Goal: Task Accomplishment & Management: Use online tool/utility

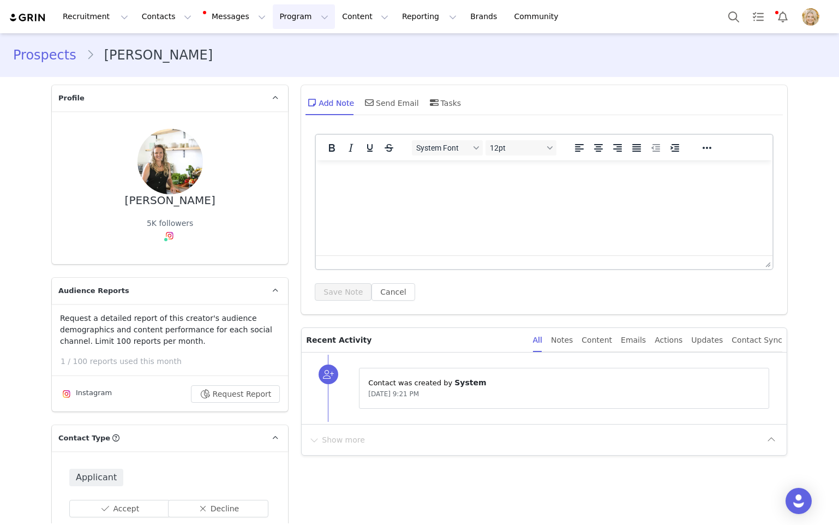
click at [273, 18] on button "Program Program" at bounding box center [304, 16] width 62 height 25
click at [396, 25] on button "Reporting Reporting" at bounding box center [430, 16] width 68 height 25
click at [392, 67] on p "Report Builder" at bounding box center [404, 68] width 55 height 11
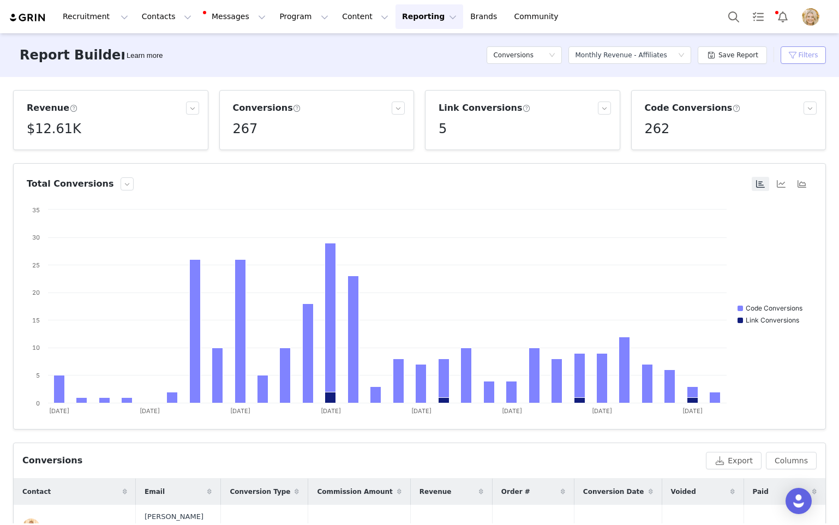
click at [808, 56] on button "Filters" at bounding box center [803, 54] width 45 height 17
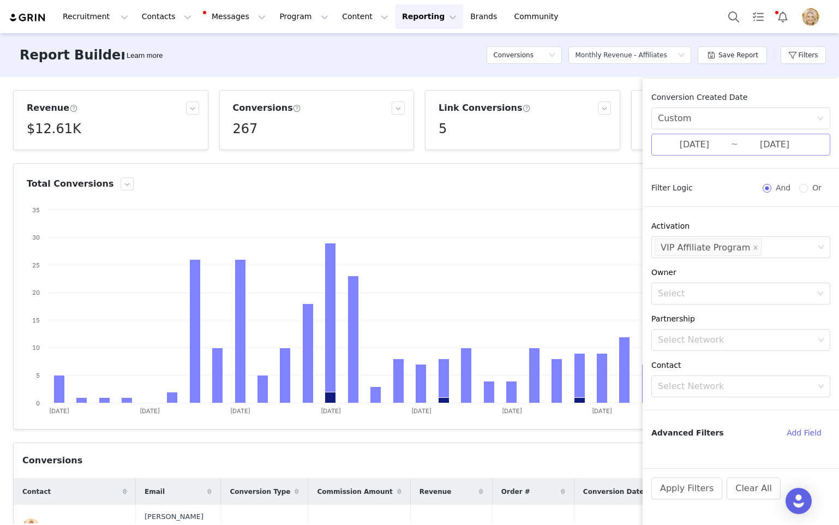
click at [738, 140] on input "[DATE]" at bounding box center [774, 145] width 73 height 14
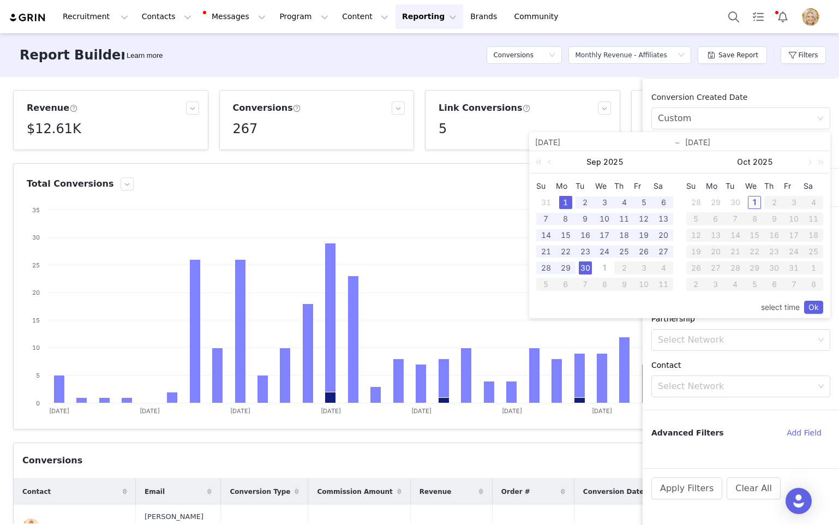
click at [758, 202] on div "1" at bounding box center [754, 202] width 13 height 13
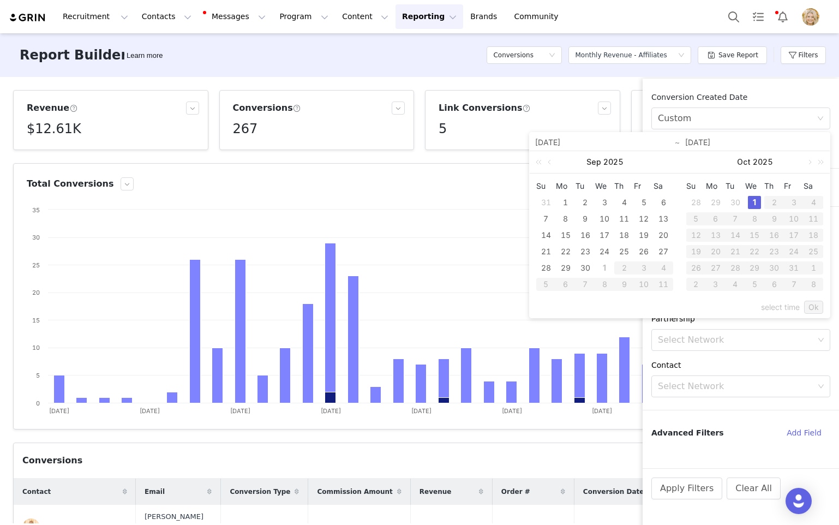
click at [821, 305] on link "Ok" at bounding box center [813, 307] width 19 height 13
click at [587, 267] on div "30" at bounding box center [585, 267] width 13 height 13
type input "[DATE]"
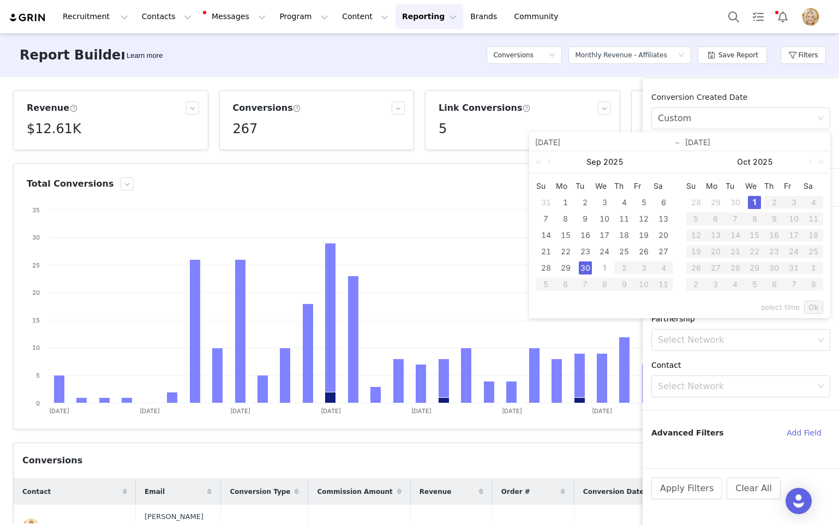
type input "[DATE]"
click at [754, 201] on div "1" at bounding box center [754, 202] width 13 height 13
click at [818, 311] on link "Ok" at bounding box center [813, 307] width 19 height 13
click at [602, 266] on div "1" at bounding box center [604, 267] width 13 height 13
type input "[DATE]"
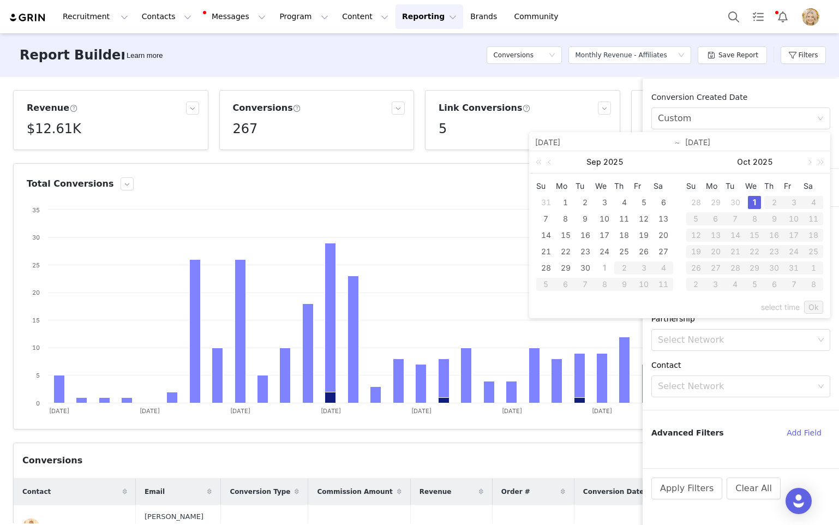
type input "[DATE]"
click at [817, 308] on link "Ok" at bounding box center [813, 307] width 19 height 13
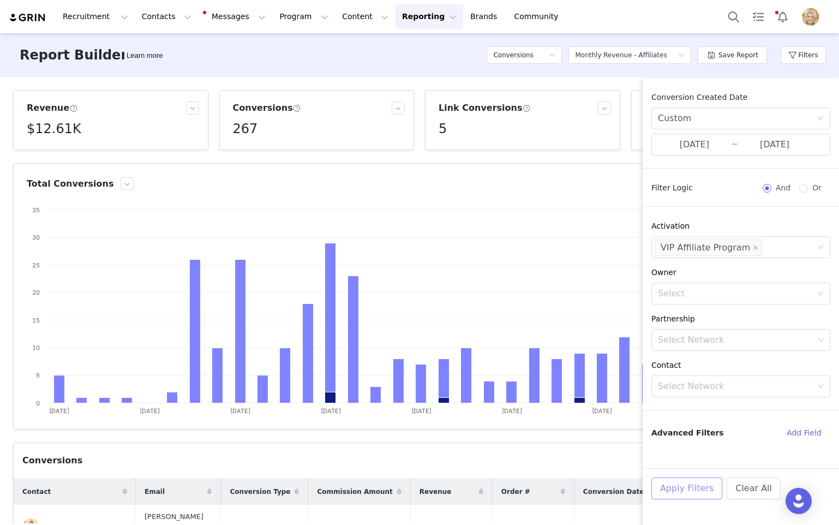
click at [684, 490] on button "Apply Filters" at bounding box center [687, 488] width 71 height 22
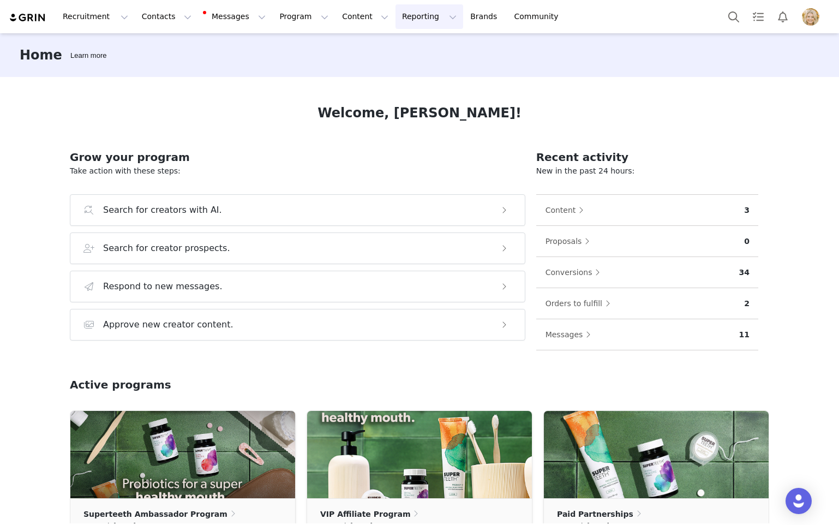
click at [408, 21] on button "Reporting Reporting" at bounding box center [430, 16] width 68 height 25
click at [405, 75] on link "Report Builder" at bounding box center [411, 68] width 86 height 20
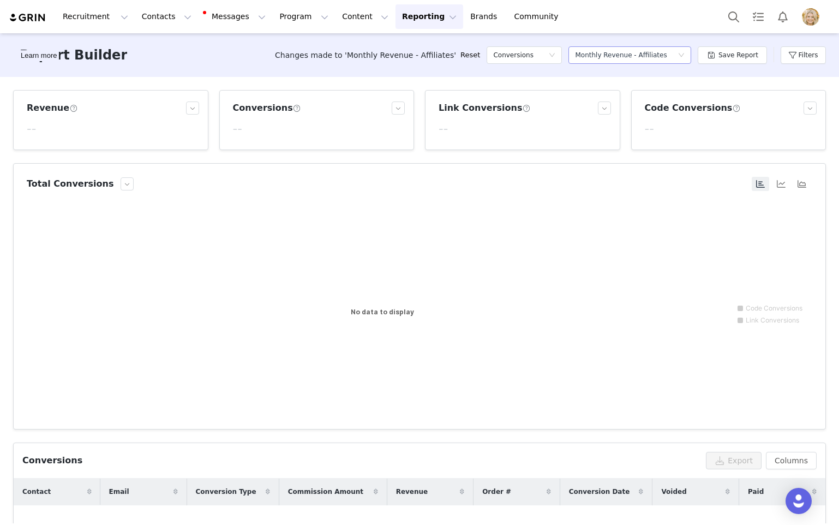
click at [621, 58] on div "Monthly Revenue - Affiliates" at bounding box center [621, 55] width 92 height 16
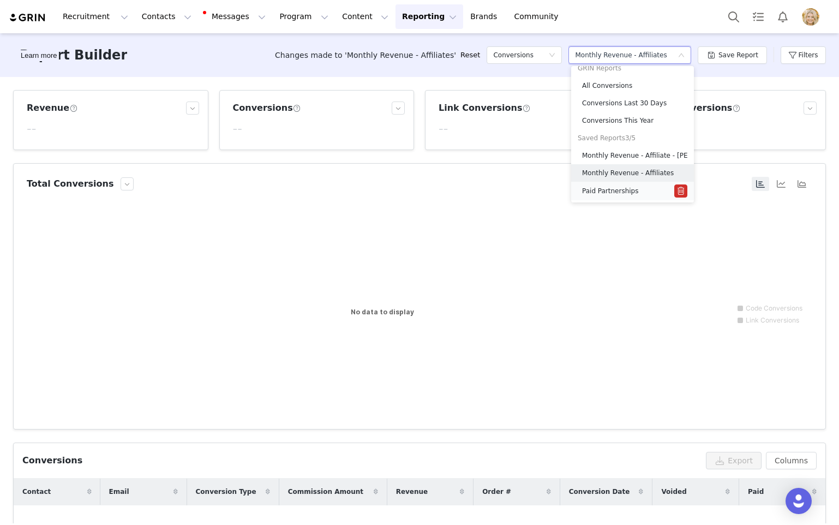
click at [618, 190] on h5 "Paid Partnerships" at bounding box center [610, 191] width 57 height 12
type input "[DATE]"
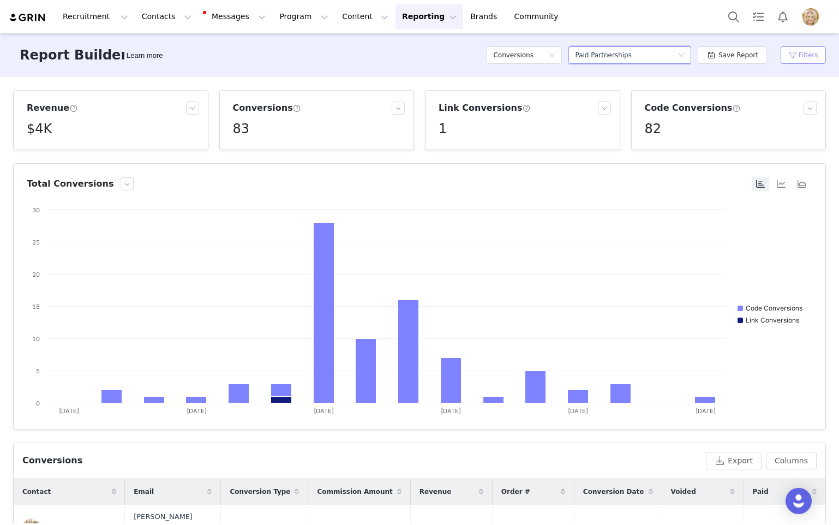
click at [799, 49] on button "Filters" at bounding box center [803, 54] width 45 height 17
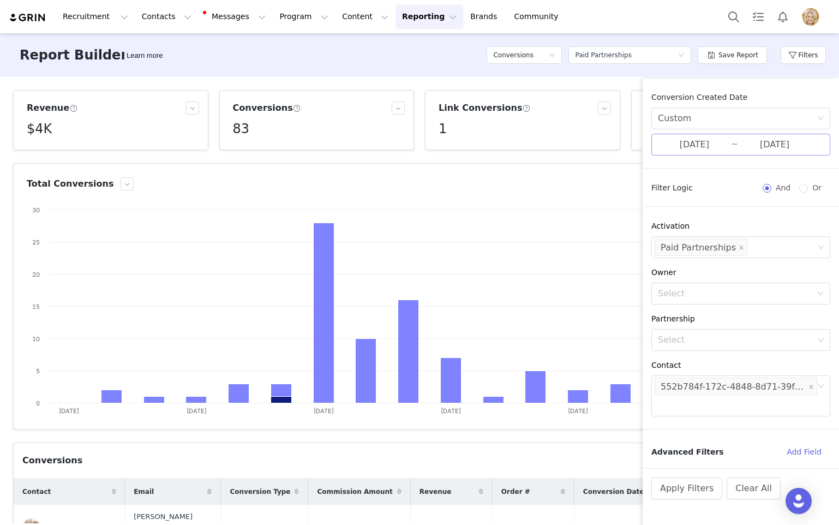
click at [758, 142] on input "[DATE]" at bounding box center [774, 145] width 73 height 14
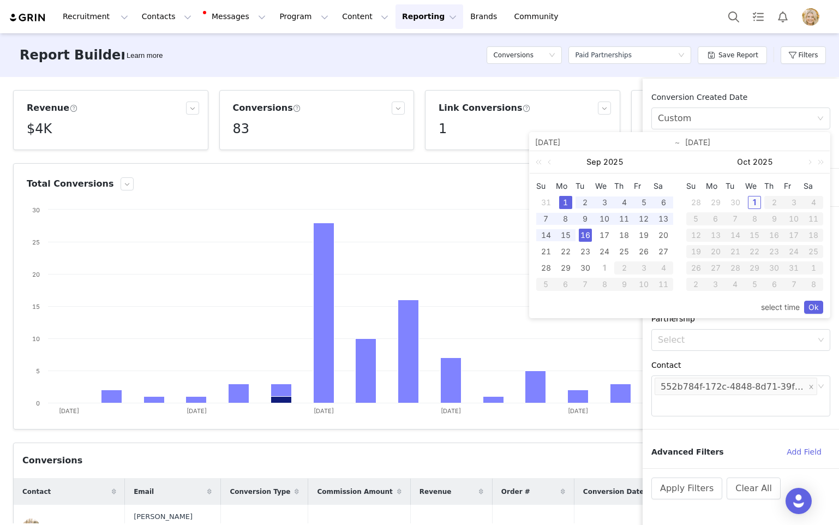
click at [754, 202] on div "1" at bounding box center [754, 202] width 13 height 13
click at [567, 204] on div "1" at bounding box center [565, 202] width 13 height 13
type input "[DATE]"
click at [810, 305] on link "Ok" at bounding box center [813, 307] width 19 height 13
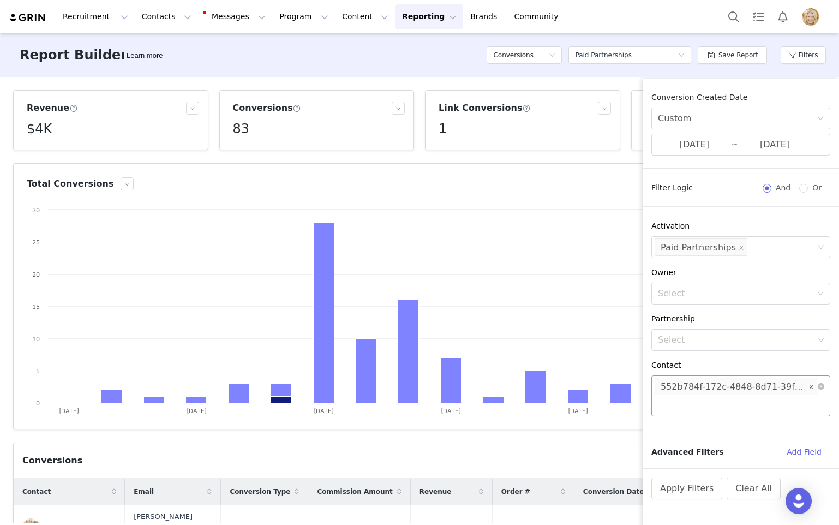
click at [812, 389] on icon "icon: close" at bounding box center [811, 387] width 4 height 4
click at [716, 389] on div "Select" at bounding box center [736, 386] width 156 height 11
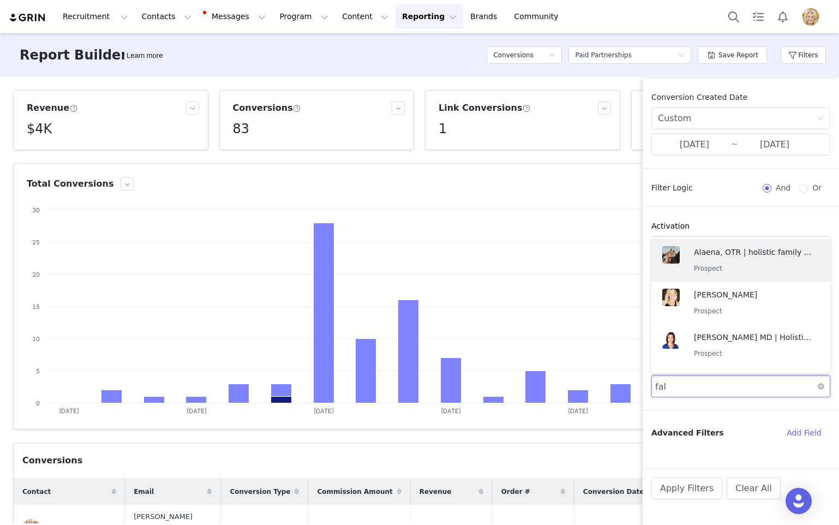
type input "fall"
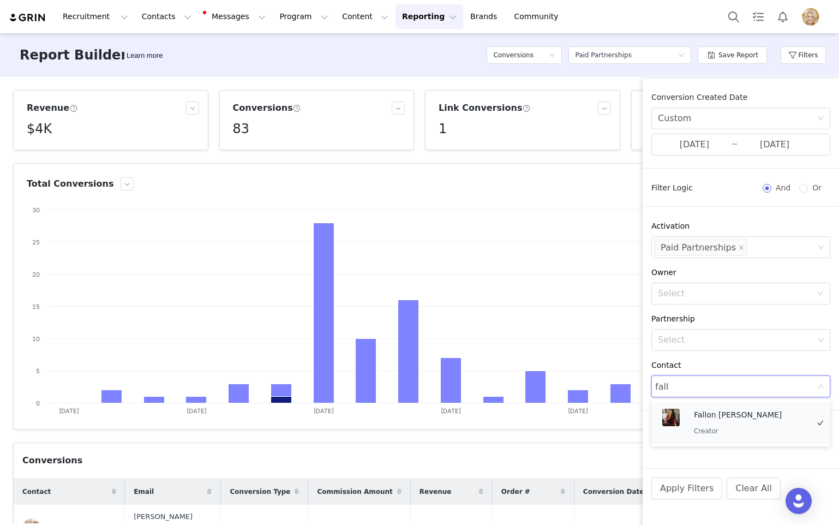
click at [734, 421] on div "Fallon [PERSON_NAME] Creator" at bounding box center [751, 423] width 115 height 28
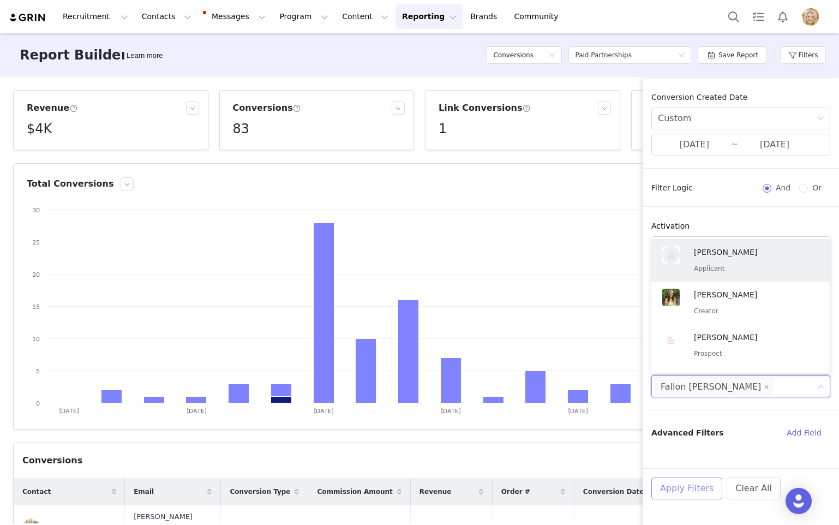
click at [674, 484] on button "Apply Filters" at bounding box center [687, 488] width 71 height 22
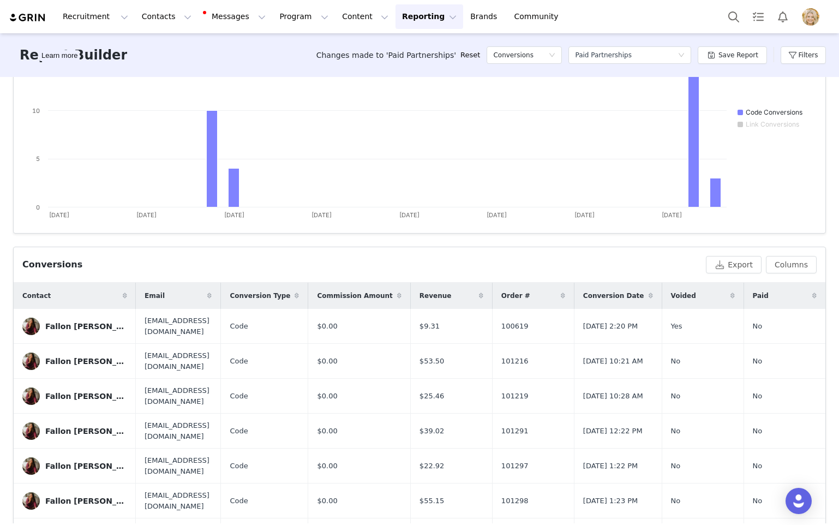
scroll to position [214, 0]
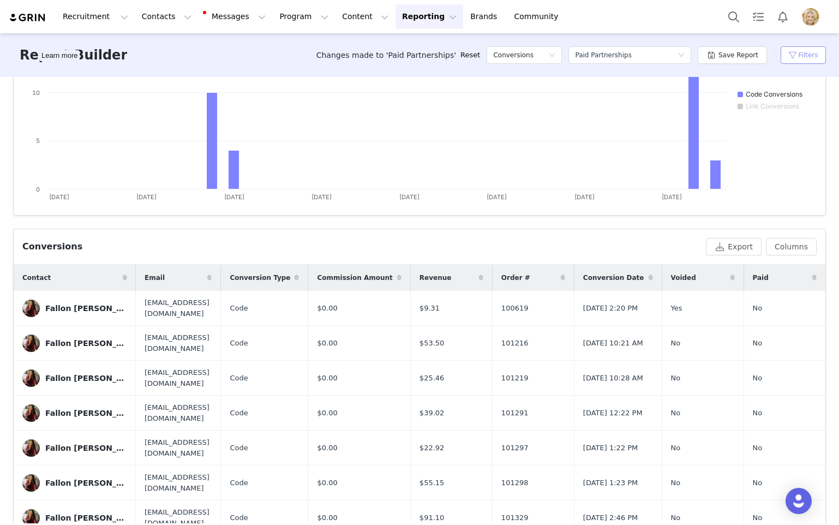
click at [804, 56] on button "Filters" at bounding box center [803, 54] width 45 height 17
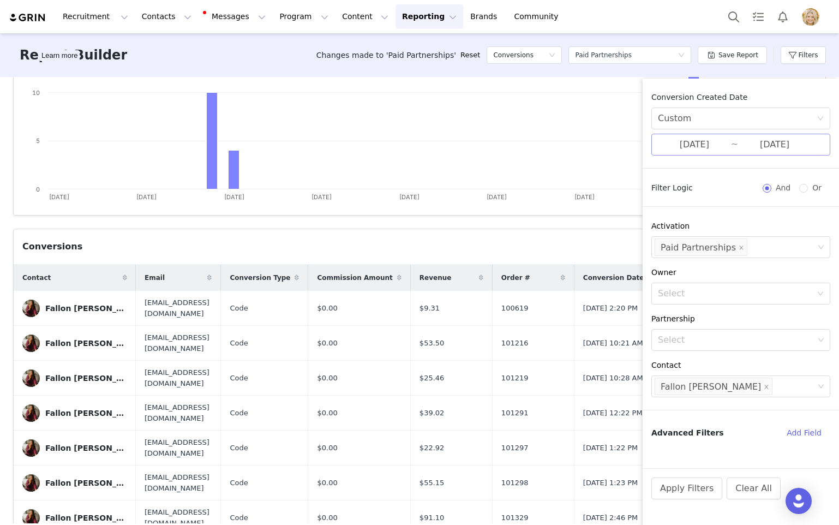
click at [764, 150] on input "[DATE]" at bounding box center [774, 145] width 73 height 14
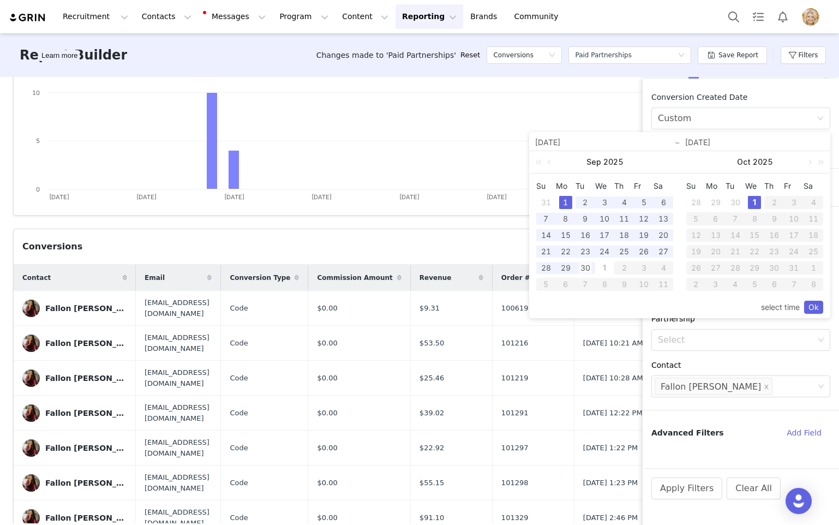
click at [585, 268] on div "30" at bounding box center [585, 267] width 13 height 13
click at [567, 203] on div "1" at bounding box center [565, 202] width 13 height 13
type input "[DATE]"
click at [809, 304] on link "Ok" at bounding box center [813, 307] width 19 height 13
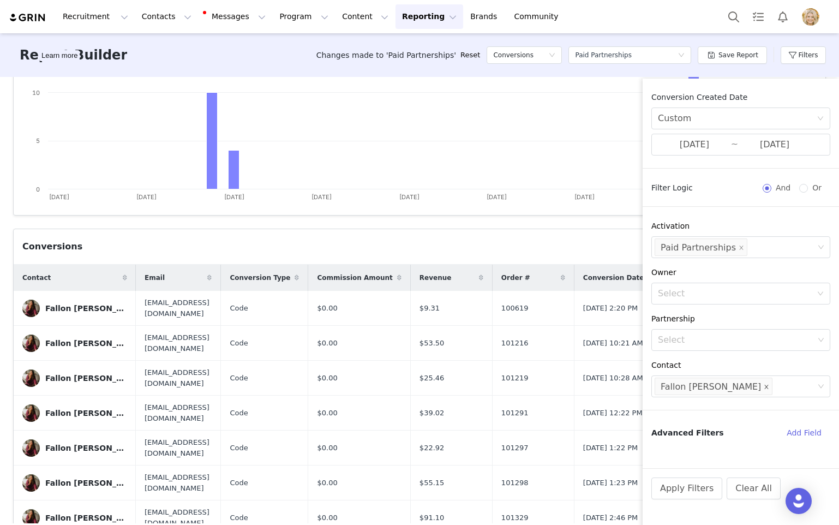
click at [764, 387] on icon "icon: close" at bounding box center [766, 386] width 5 height 5
click at [701, 389] on div "Select" at bounding box center [736, 386] width 156 height 11
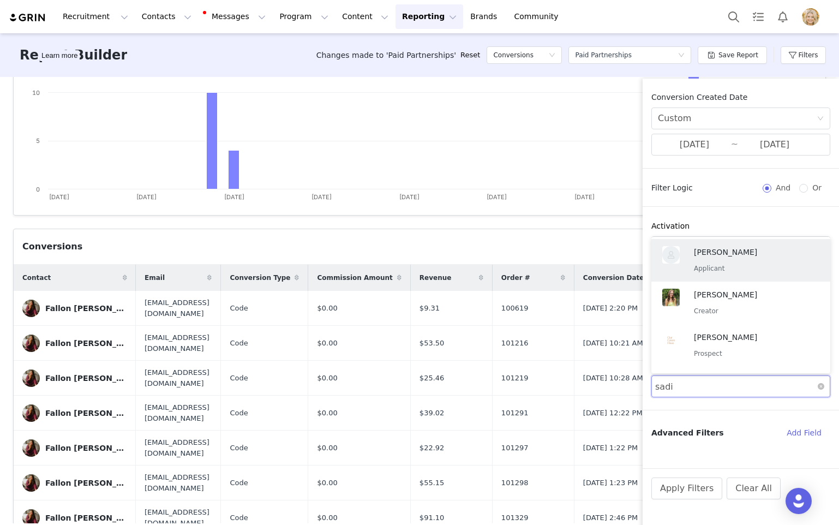
type input "[PERSON_NAME]"
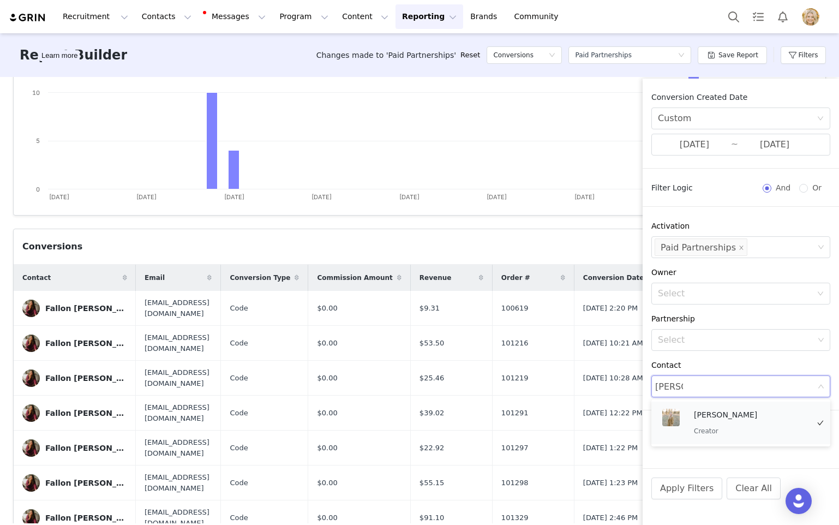
click at [691, 415] on div "[PERSON_NAME] Creator" at bounding box center [735, 422] width 155 height 37
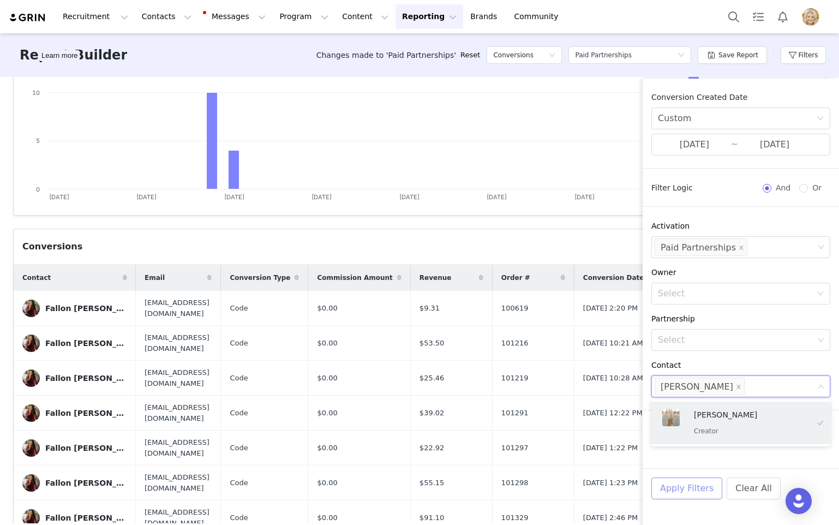
click at [680, 489] on button "Apply Filters" at bounding box center [687, 488] width 71 height 22
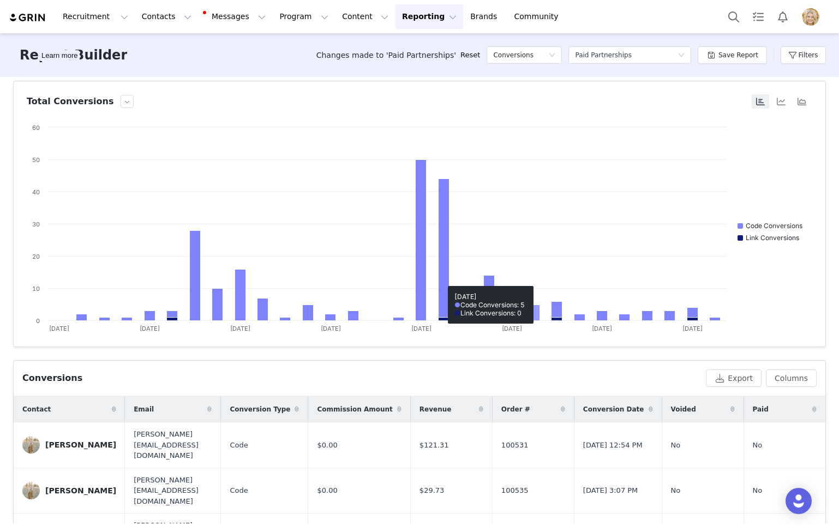
scroll to position [0, 0]
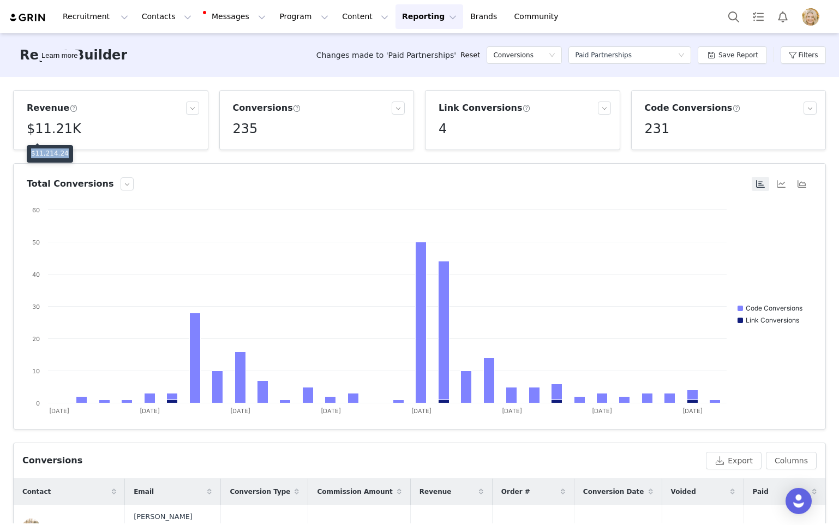
drag, startPoint x: 69, startPoint y: 154, endPoint x: 31, endPoint y: 153, distance: 37.7
click at [31, 153] on div "$11,214.24" at bounding box center [50, 153] width 46 height 17
copy p "$11,214.24"
click at [194, 109] on button "button" at bounding box center [192, 107] width 13 height 13
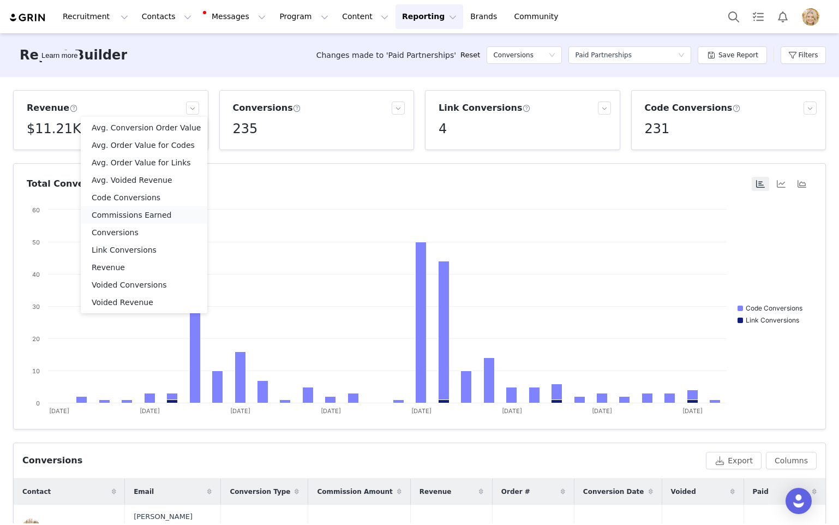
click at [140, 214] on li "Commissions Earned" at bounding box center [144, 214] width 127 height 17
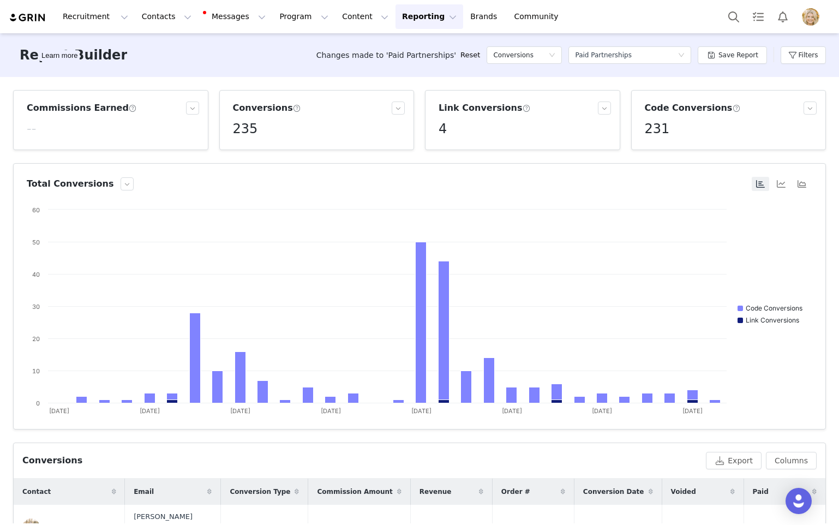
click at [40, 132] on div "--" at bounding box center [113, 129] width 172 height 20
click at [192, 110] on button "button" at bounding box center [192, 107] width 13 height 13
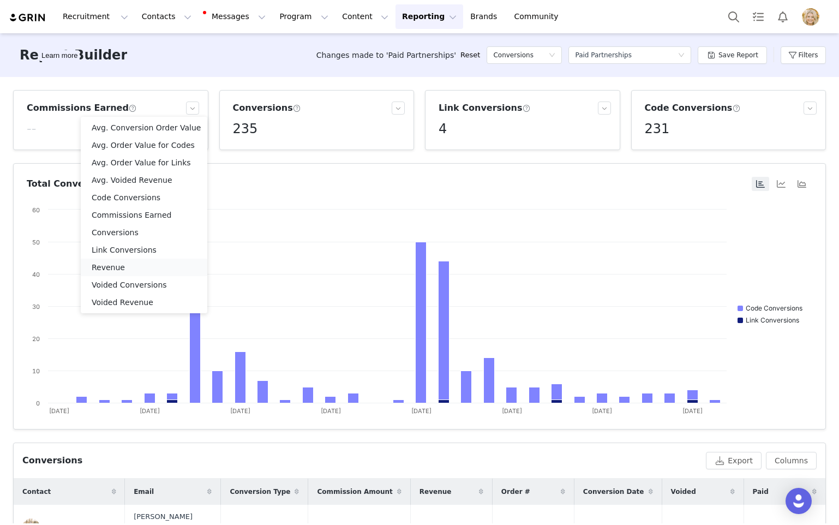
click at [130, 266] on li "Revenue" at bounding box center [144, 267] width 127 height 17
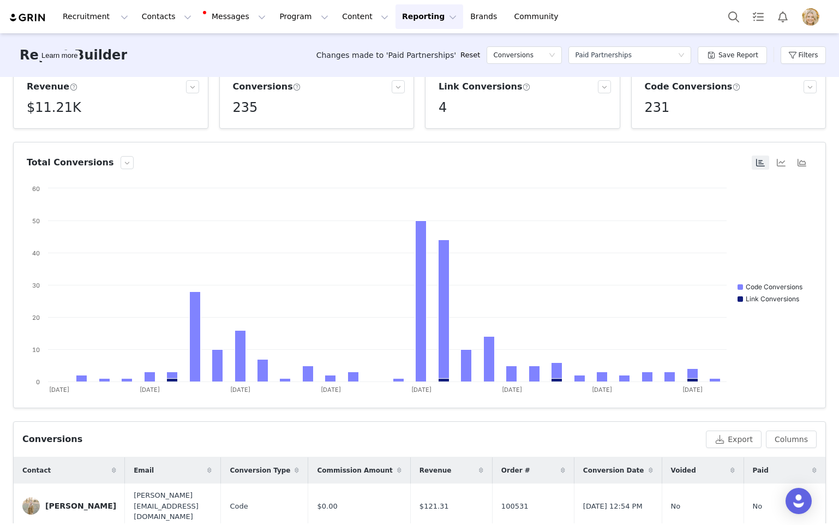
scroll to position [11, 0]
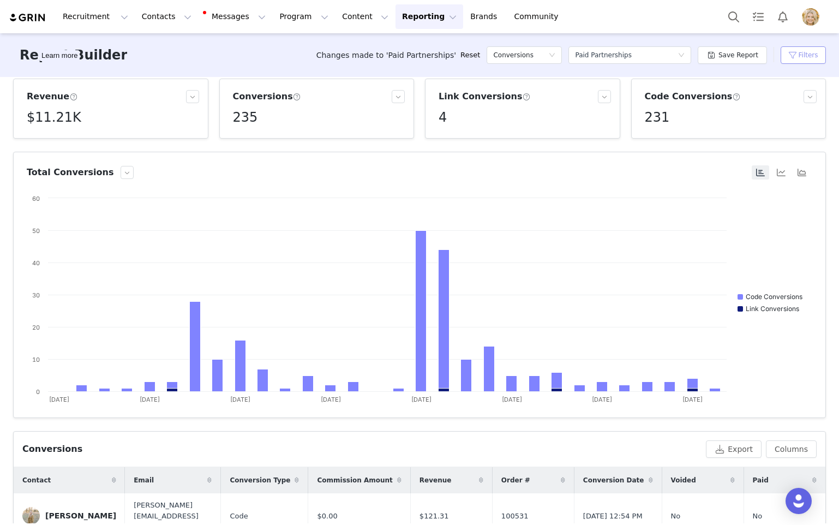
click at [790, 57] on button "Filters" at bounding box center [803, 54] width 45 height 17
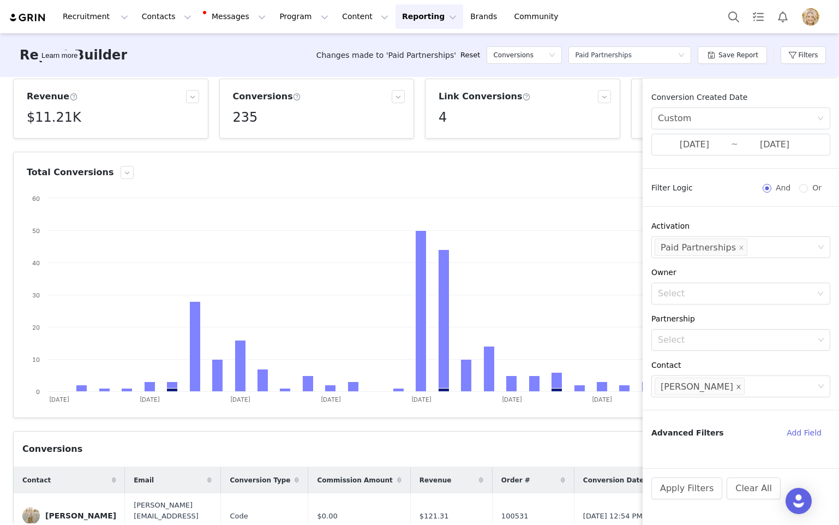
click at [736, 388] on icon "icon: close" at bounding box center [738, 386] width 5 height 5
click at [690, 386] on div "Select" at bounding box center [736, 386] width 156 height 11
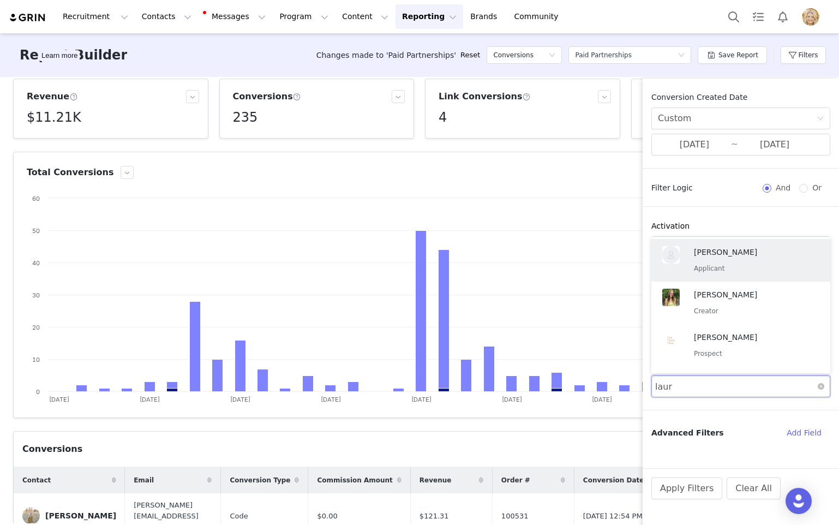
type input "laure"
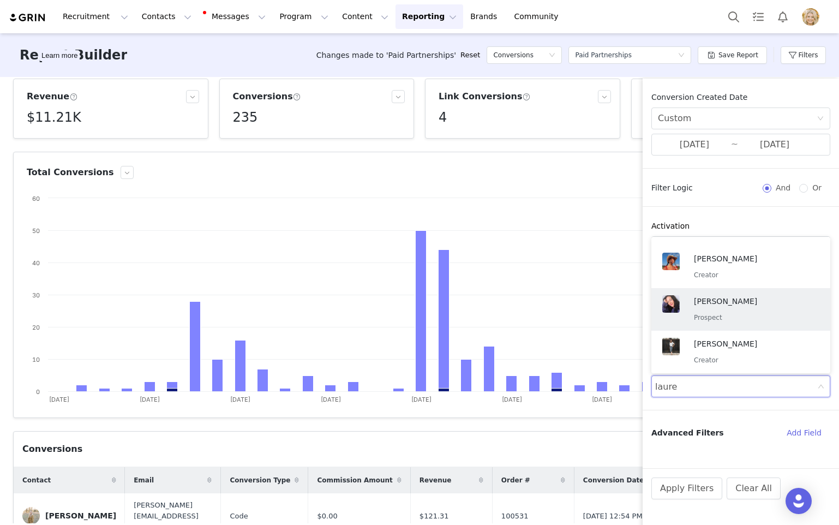
scroll to position [2, 0]
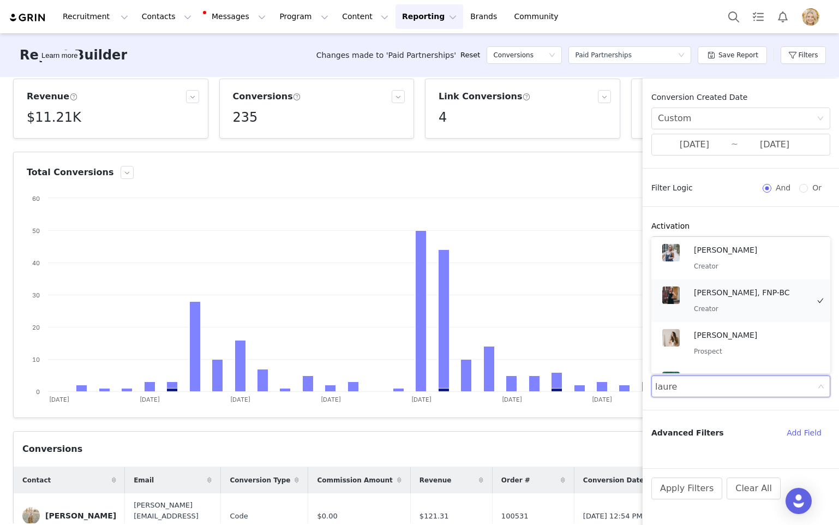
click at [730, 294] on p "[PERSON_NAME], FNP-BC" at bounding box center [751, 292] width 115 height 12
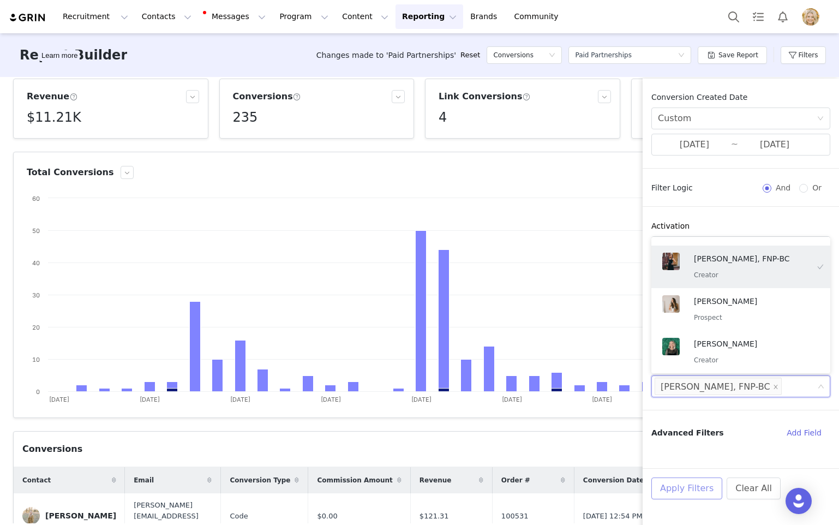
click at [687, 485] on button "Apply Filters" at bounding box center [687, 488] width 71 height 22
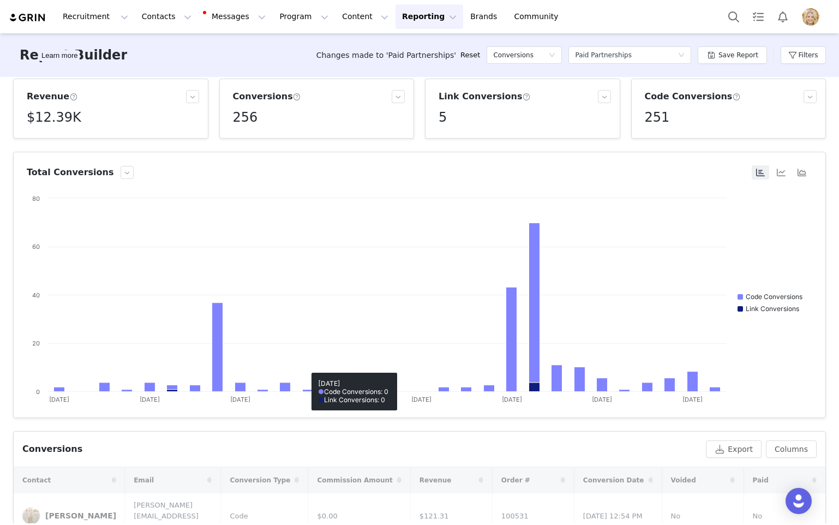
scroll to position [0, 0]
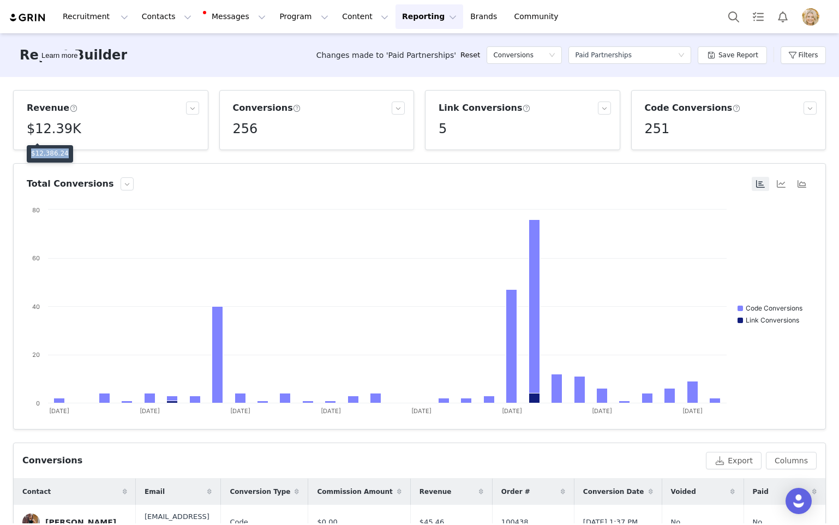
drag, startPoint x: 69, startPoint y: 154, endPoint x: 27, endPoint y: 154, distance: 42.0
click at [27, 154] on div "$12,386.24" at bounding box center [50, 153] width 46 height 17
copy p "$12,386.24"
click at [809, 52] on button "Filters" at bounding box center [803, 54] width 45 height 17
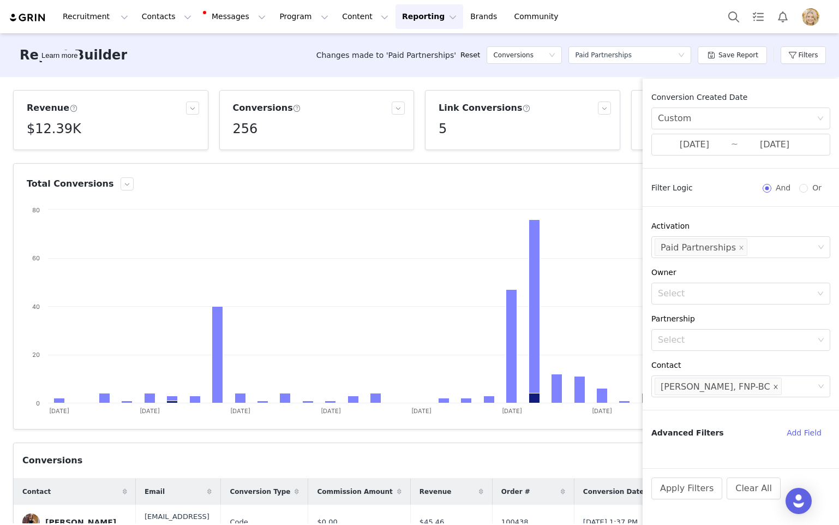
click at [773, 383] on span at bounding box center [775, 387] width 5 height 15
click at [715, 385] on div "Select" at bounding box center [736, 386] width 156 height 11
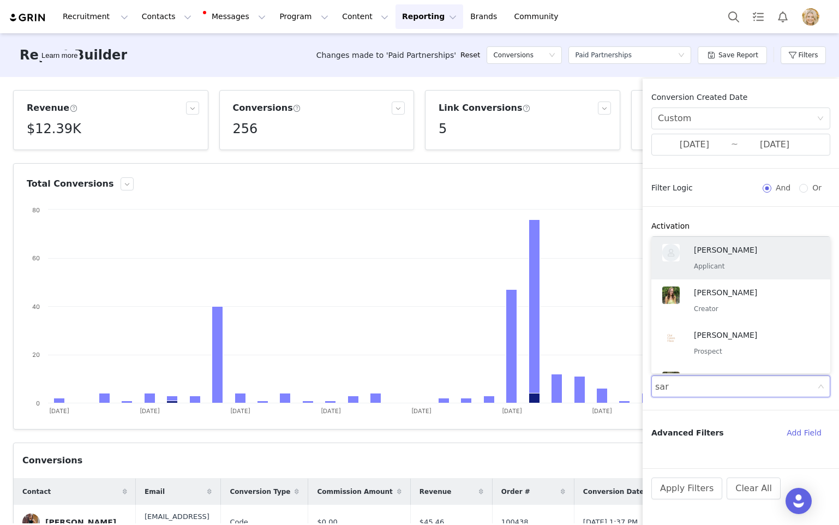
type input "[PERSON_NAME]"
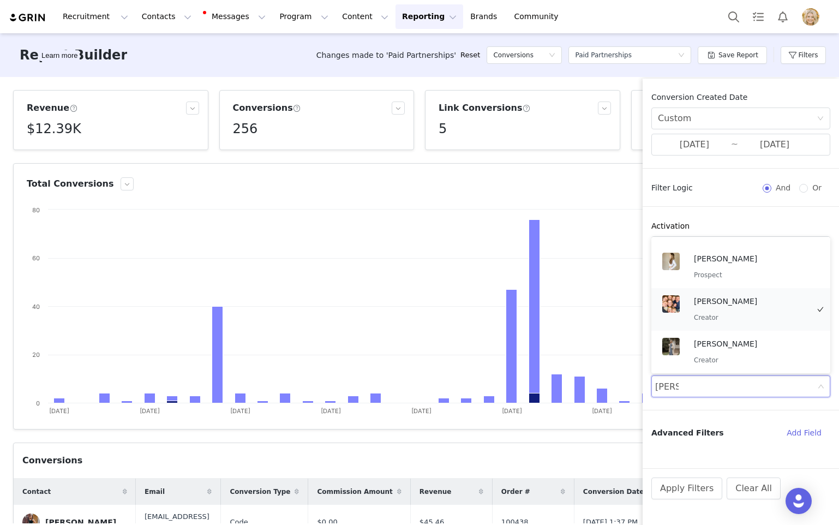
click at [730, 301] on p "[PERSON_NAME]" at bounding box center [751, 301] width 115 height 12
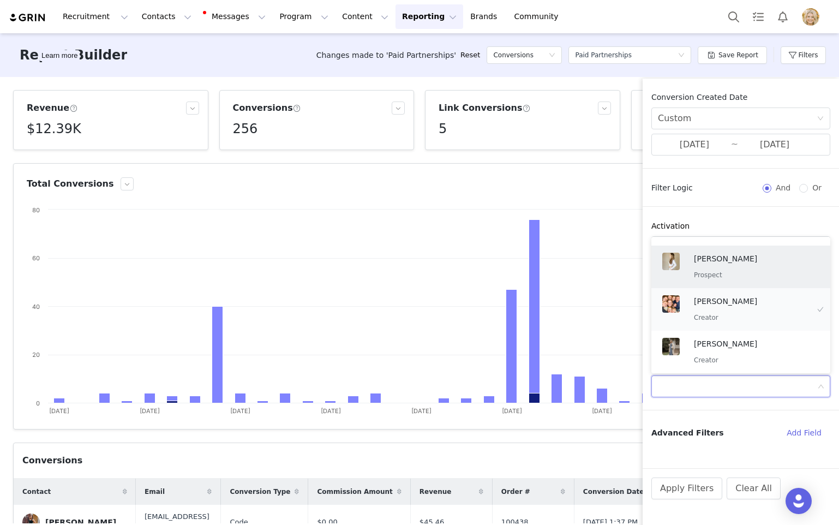
scroll to position [2, 0]
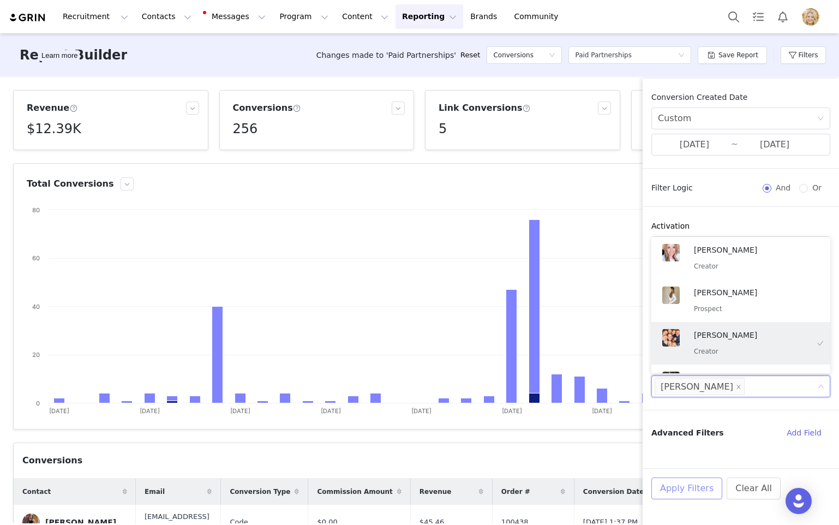
click at [671, 492] on button "Apply Filters" at bounding box center [687, 488] width 71 height 22
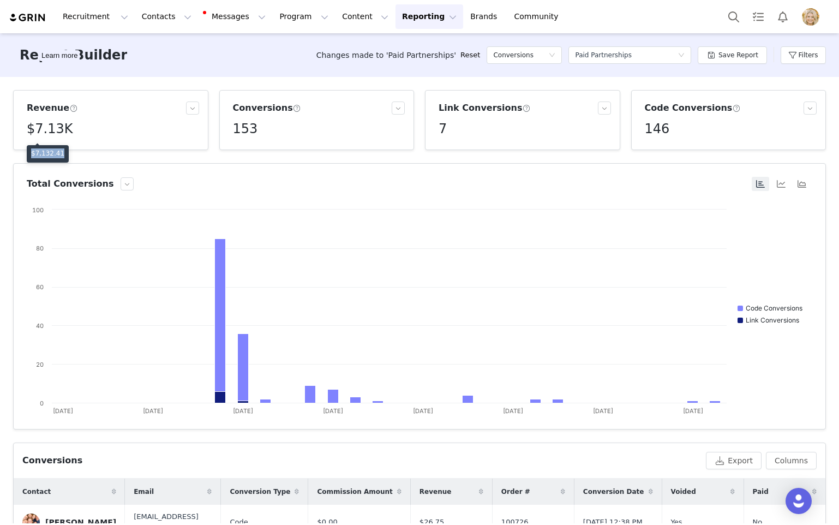
drag, startPoint x: 64, startPoint y: 151, endPoint x: 32, endPoint y: 151, distance: 32.2
click at [32, 151] on div "$7,132.41" at bounding box center [48, 153] width 42 height 17
copy p "$7,132.41"
click at [807, 62] on button "Filters" at bounding box center [803, 54] width 45 height 17
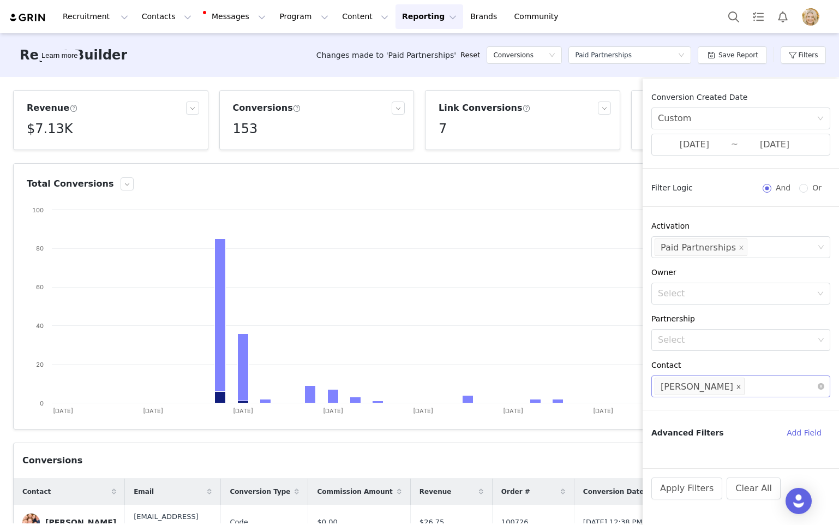
click at [736, 385] on icon "icon: close" at bounding box center [738, 386] width 5 height 5
click at [698, 387] on div "Select" at bounding box center [736, 386] width 156 height 11
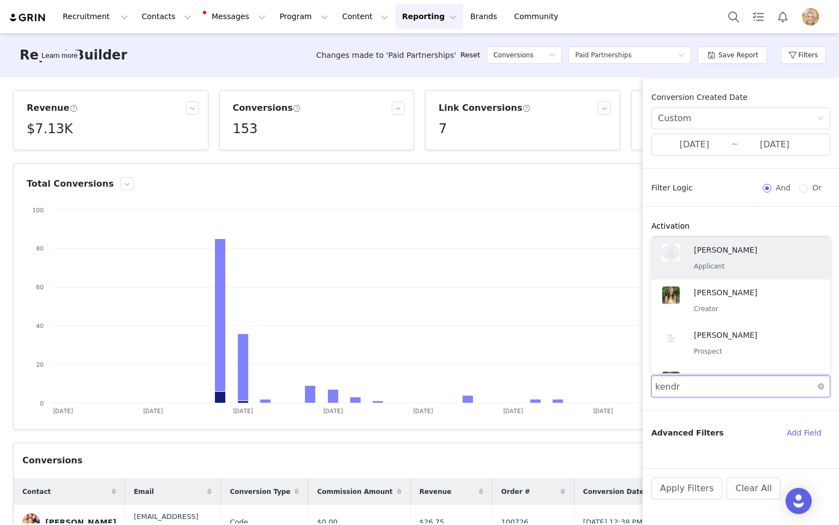
type input "[PERSON_NAME]"
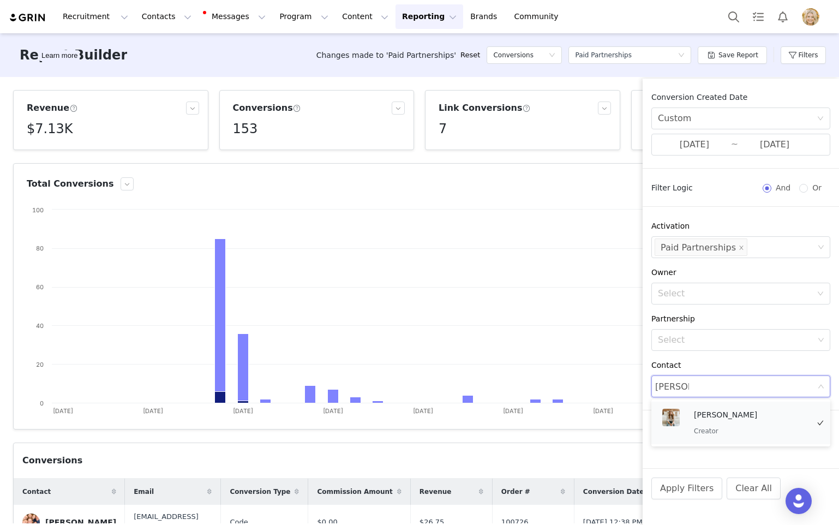
click at [718, 418] on p "[PERSON_NAME]" at bounding box center [751, 415] width 115 height 12
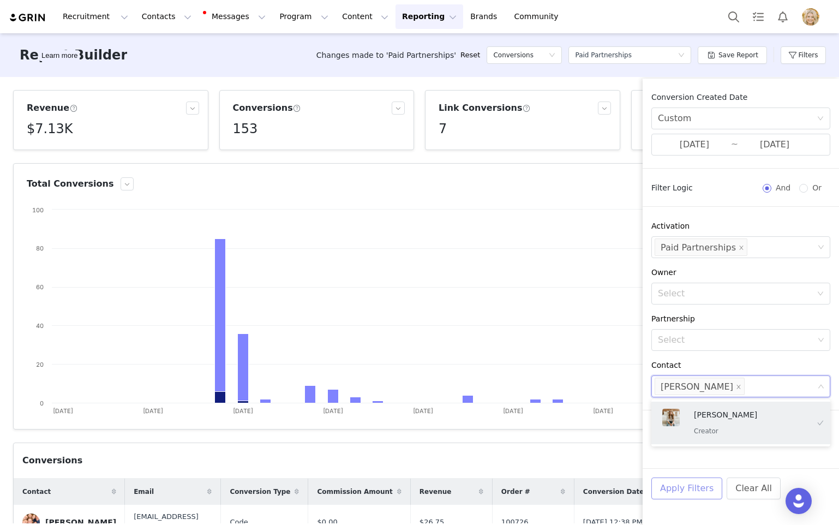
click at [684, 491] on button "Apply Filters" at bounding box center [687, 488] width 71 height 22
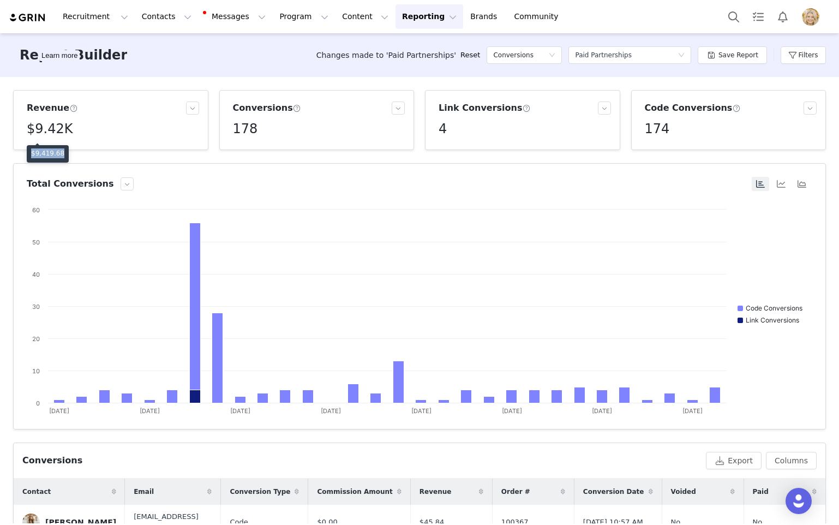
drag, startPoint x: 63, startPoint y: 151, endPoint x: 31, endPoint y: 151, distance: 32.7
click at [31, 151] on div "$9,419.68" at bounding box center [48, 153] width 42 height 17
copy p "$9,419.68"
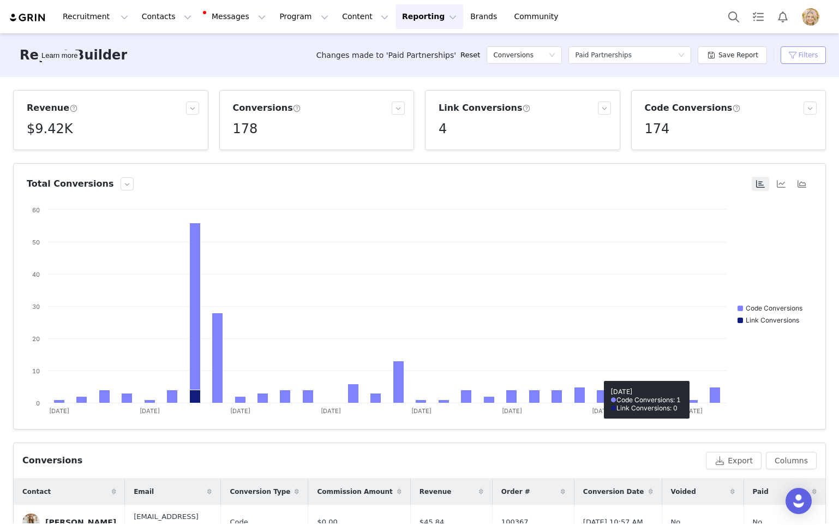
click at [795, 63] on button "Filters" at bounding box center [803, 54] width 45 height 17
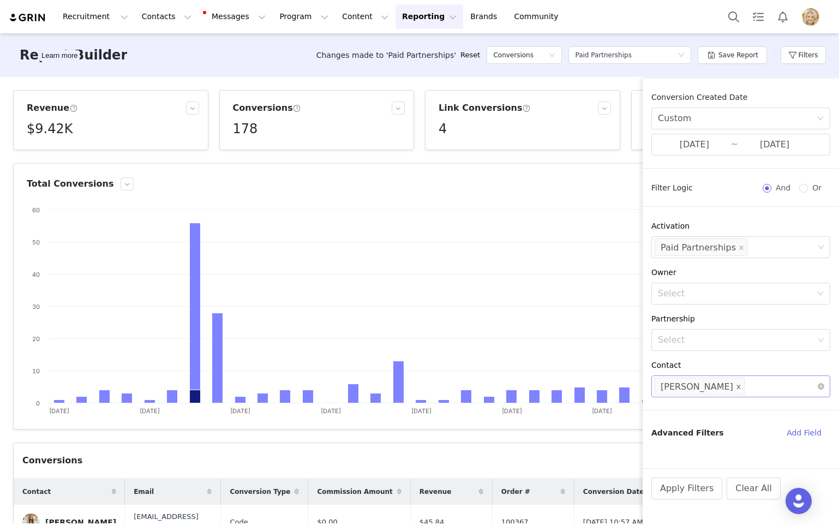
click at [737, 388] on icon "icon: close" at bounding box center [739, 387] width 4 height 4
click at [716, 386] on div "Select" at bounding box center [736, 386] width 156 height 11
type input "court"
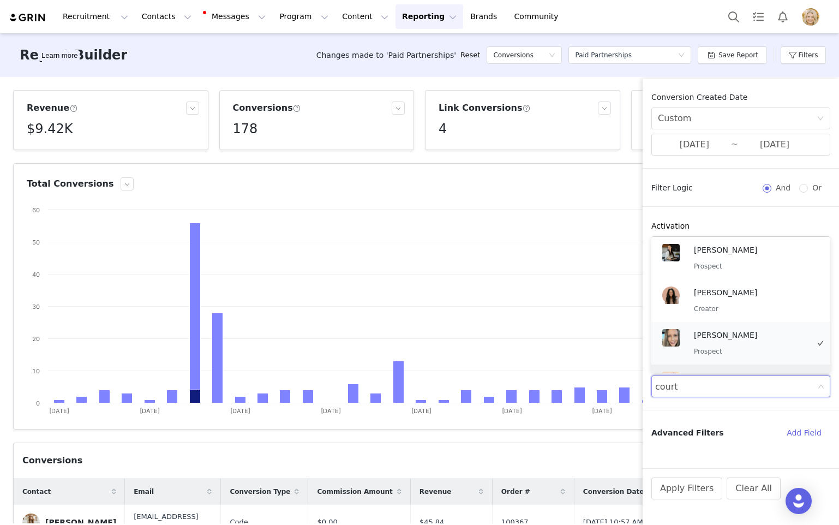
scroll to position [36, 0]
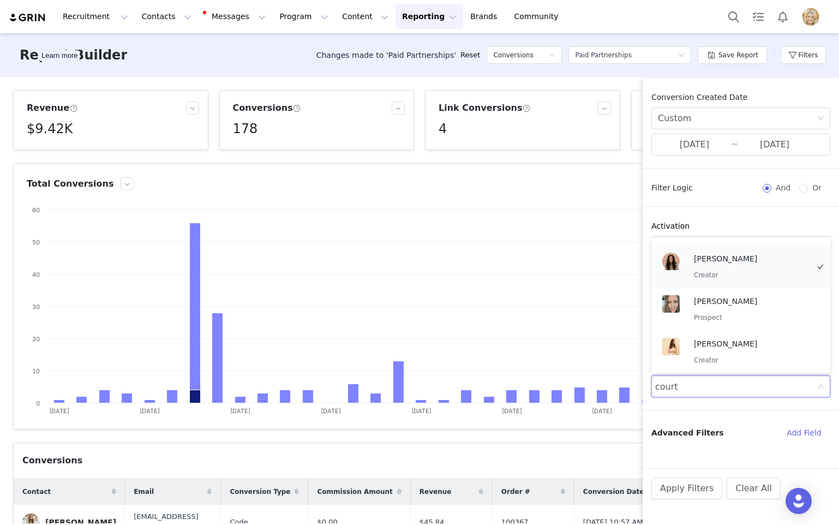
click at [734, 268] on div "[PERSON_NAME] Creator" at bounding box center [751, 267] width 115 height 28
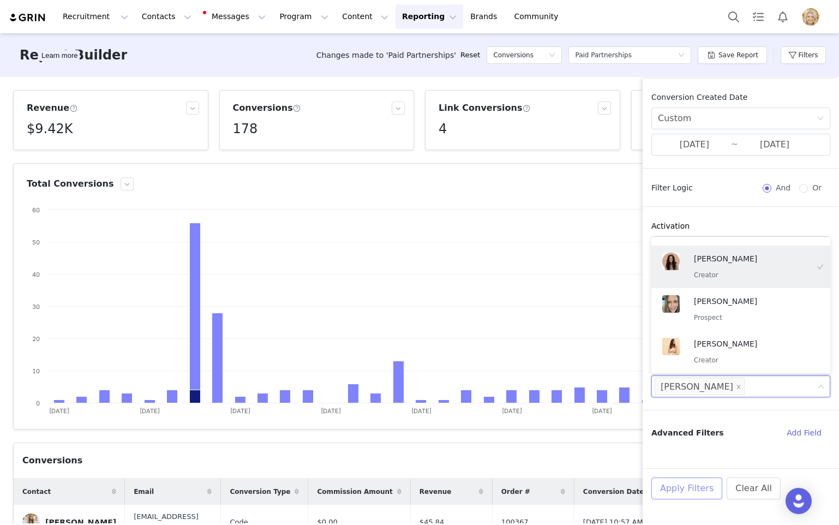
scroll to position [2, 0]
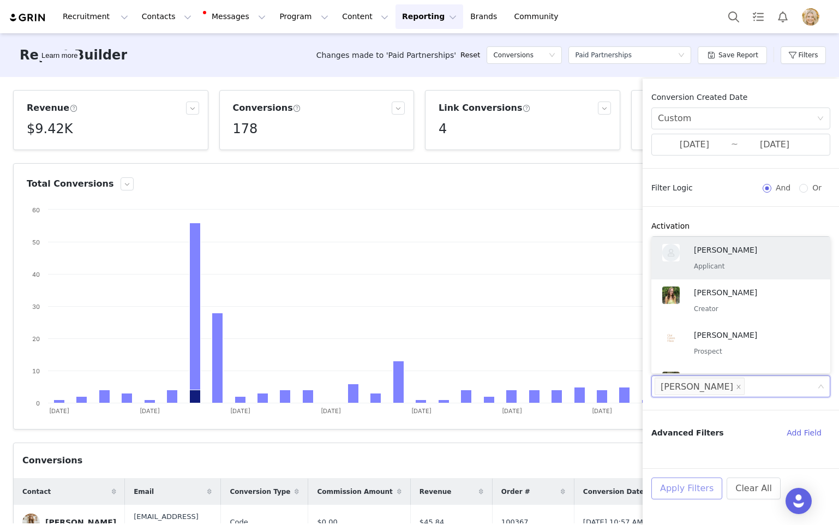
click at [692, 488] on button "Apply Filters" at bounding box center [687, 488] width 71 height 22
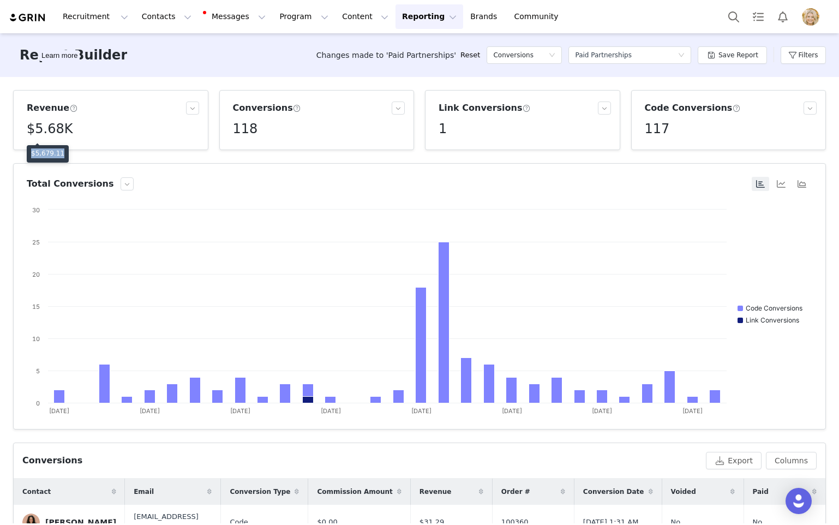
drag, startPoint x: 65, startPoint y: 154, endPoint x: 32, endPoint y: 154, distance: 32.7
click at [32, 154] on div "$5,679.11" at bounding box center [48, 153] width 42 height 17
copy p "$5,679.11"
click at [646, 55] on div "Select a report Paid Partnerships" at bounding box center [626, 55] width 103 height 16
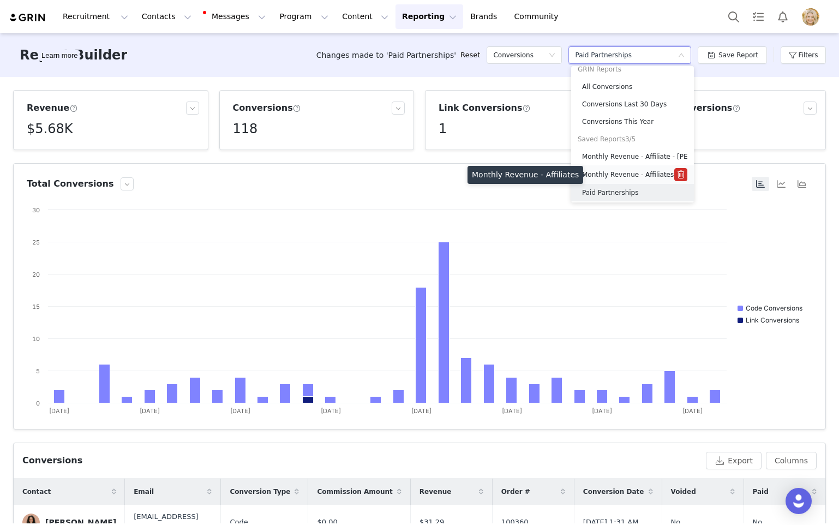
click at [645, 175] on h5 "Monthly Revenue - Affiliates" at bounding box center [628, 175] width 92 height 12
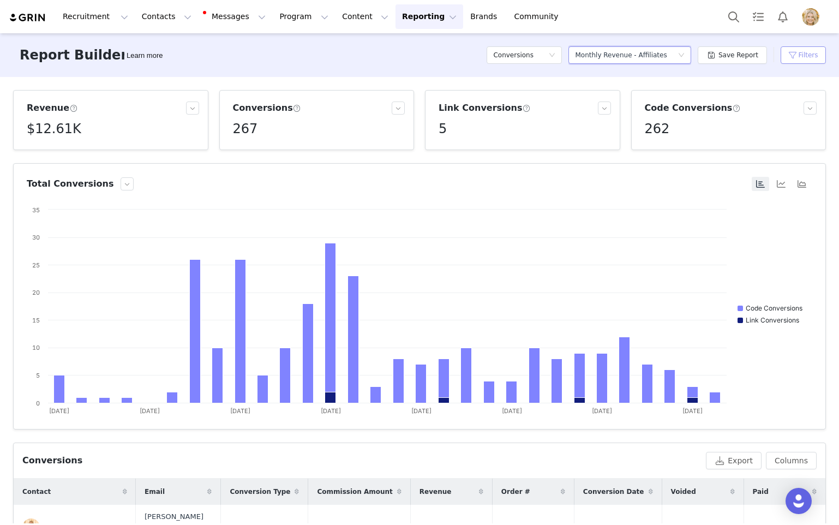
click at [803, 54] on button "Filters" at bounding box center [803, 54] width 45 height 17
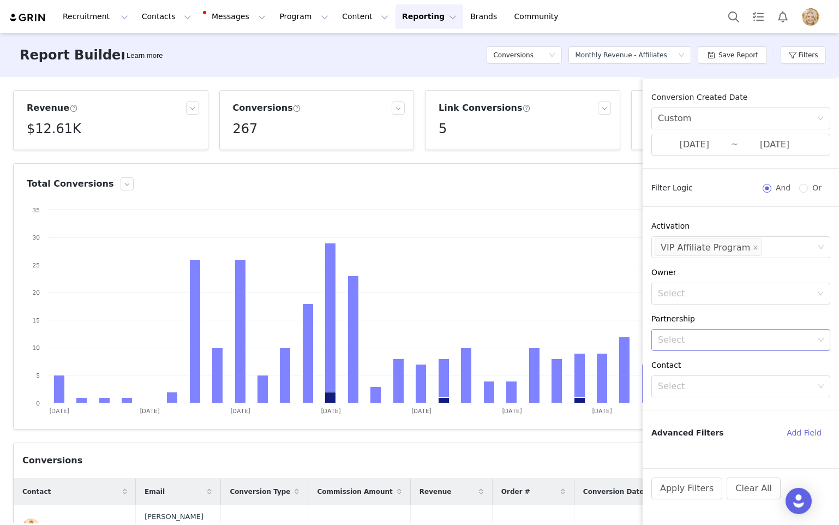
click at [707, 342] on div "Select" at bounding box center [736, 339] width 156 height 11
type input "carly"
drag, startPoint x: 704, startPoint y: 343, endPoint x: 636, endPoint y: 342, distance: 68.2
click at [636, 342] on div "Revenue $12.61K Conversions 267 Link Conversions 5 Code Conversions 262 Total C…" at bounding box center [419, 300] width 839 height 446
click at [686, 398] on div "Conversion Created Date Custom [DATE] ~ [DATE] Filter Logic And Or Activation S…" at bounding box center [741, 280] width 196 height 377
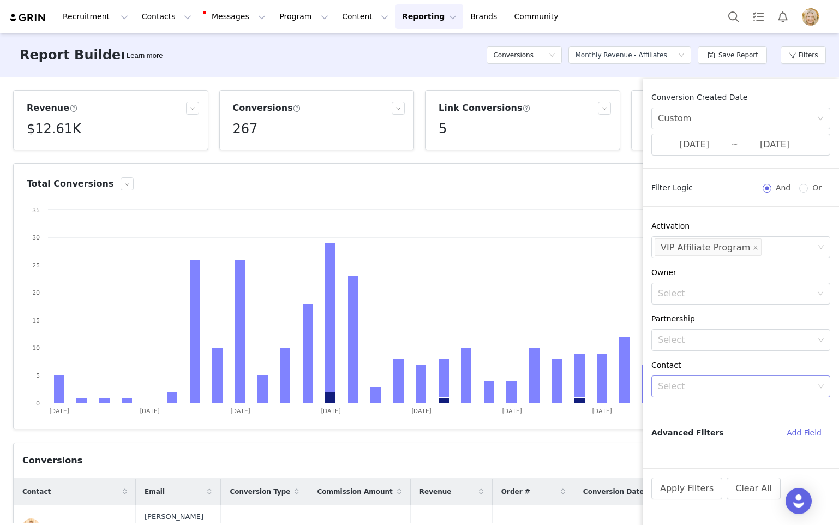
click at [686, 385] on div "Select" at bounding box center [736, 386] width 156 height 11
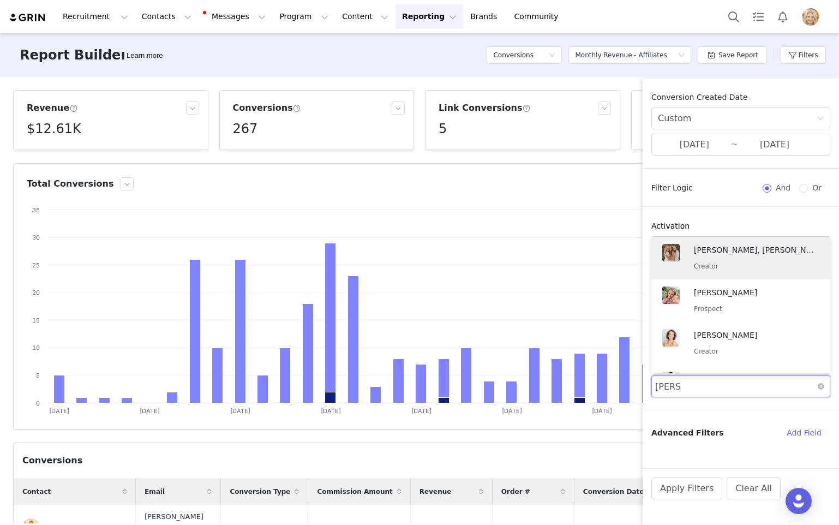
type input "carly"
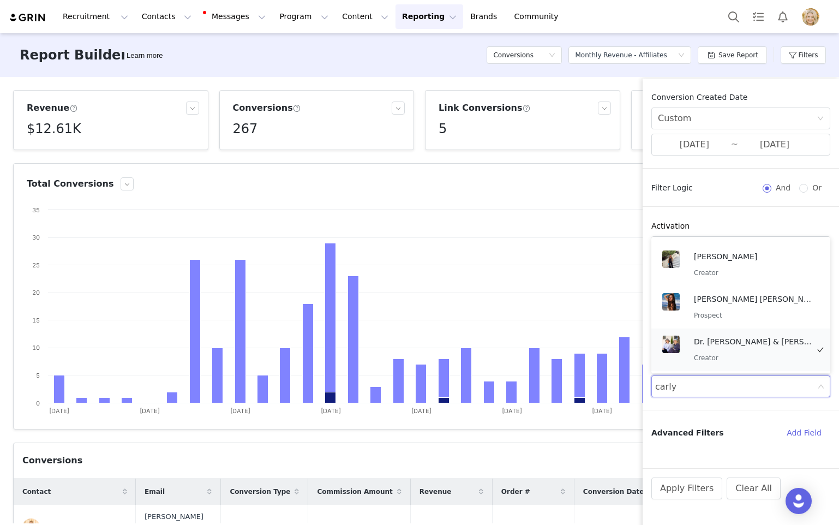
click at [726, 340] on p "Dr. [PERSON_NAME] & [PERSON_NAME].blossom" at bounding box center [754, 342] width 120 height 12
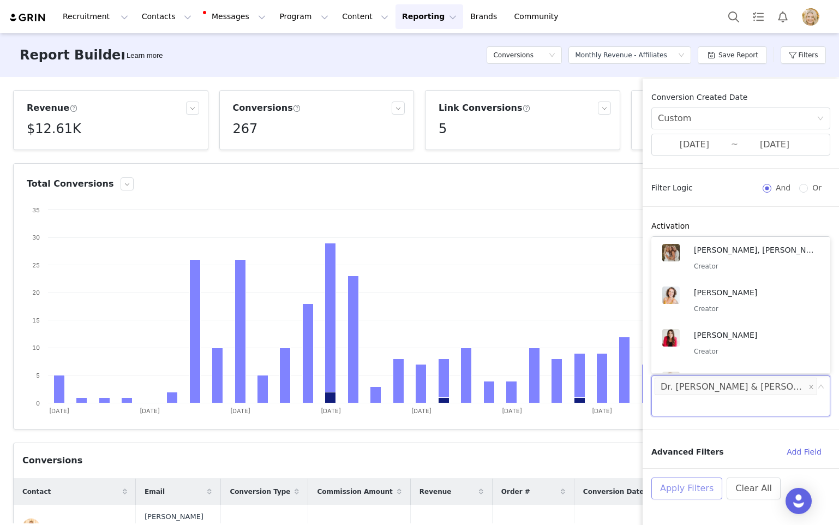
click at [686, 488] on button "Apply Filters" at bounding box center [687, 488] width 71 height 22
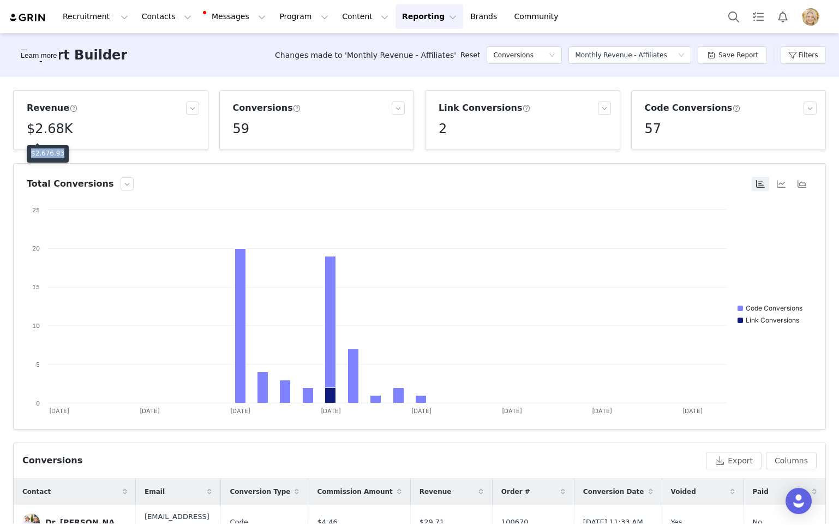
drag, startPoint x: 64, startPoint y: 154, endPoint x: 31, endPoint y: 153, distance: 33.3
click at [31, 153] on div "$2,676.93" at bounding box center [48, 153] width 42 height 17
copy p "$2,676.93"
